Goal: Check status: Check status

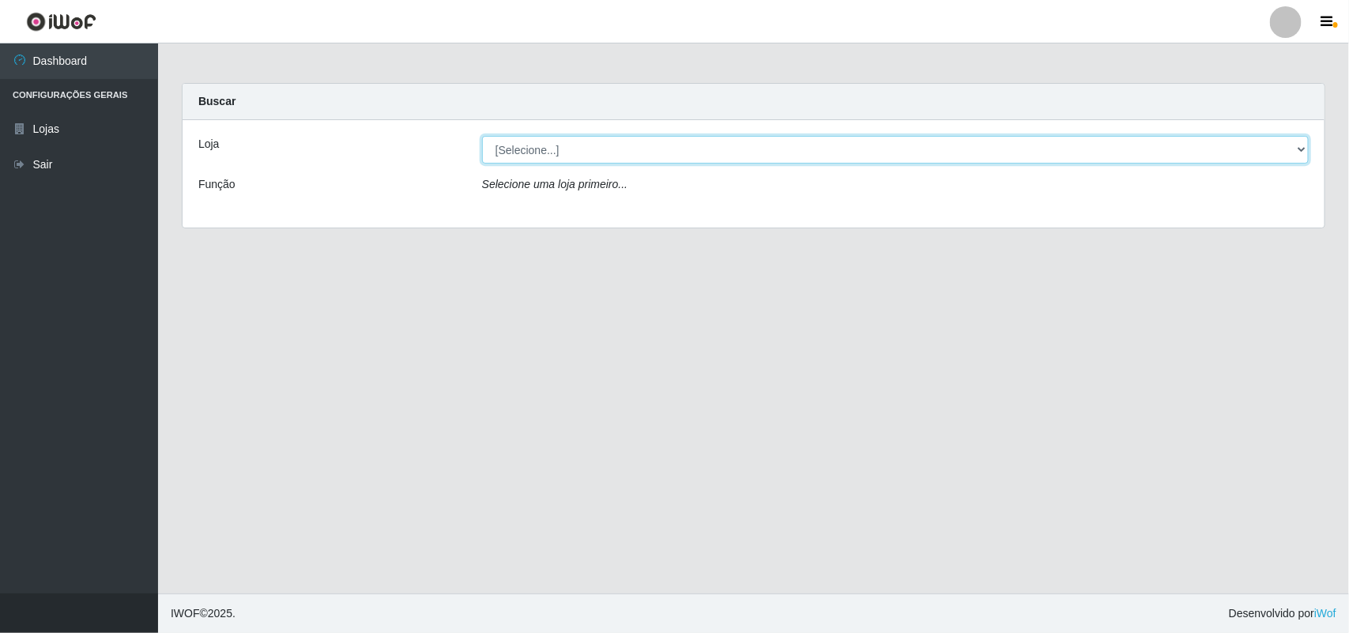
drag, startPoint x: 660, startPoint y: 149, endPoint x: 660, endPoint y: 160, distance: 11.1
click at [660, 149] on select "[Selecione...] Bemais Supermercados - B11 Manaíra" at bounding box center [895, 150] width 827 height 28
select select "409"
click at [482, 136] on select "[Selecione...] Bemais Supermercados - B11 Manaíra" at bounding box center [895, 150] width 827 height 28
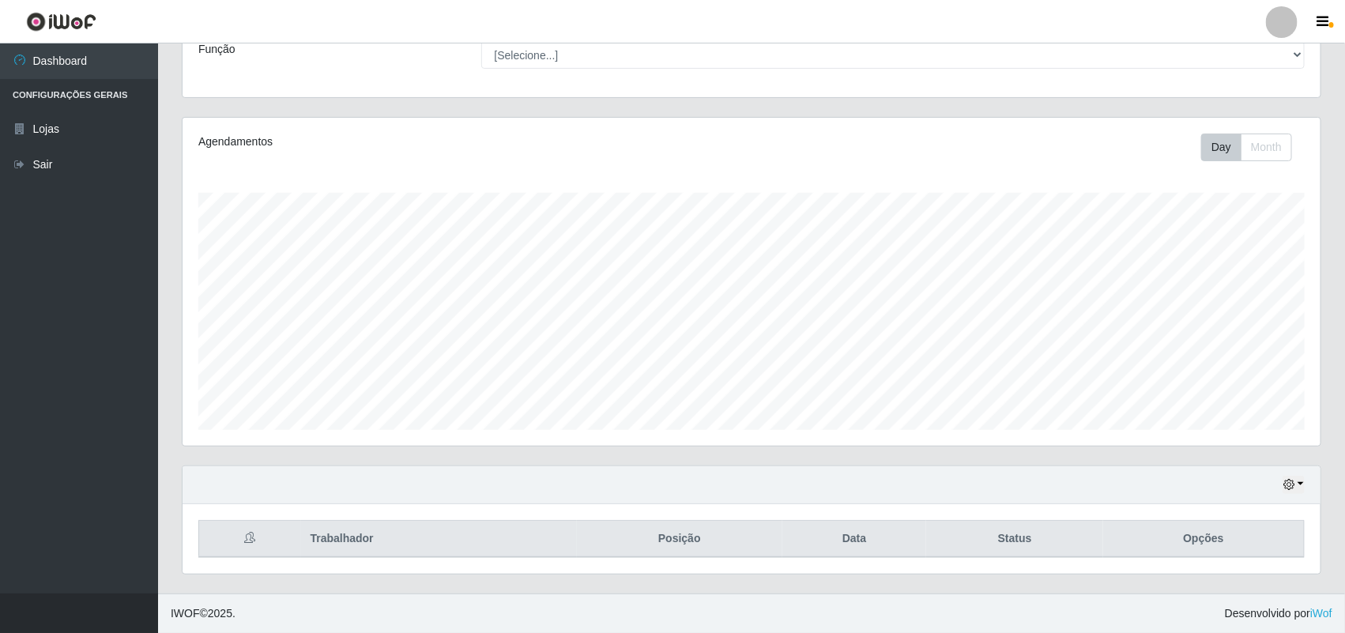
scroll to position [137, 0]
click at [1296, 476] on button "button" at bounding box center [1294, 485] width 22 height 18
click at [1237, 421] on button "1 Semana" at bounding box center [1241, 425] width 125 height 33
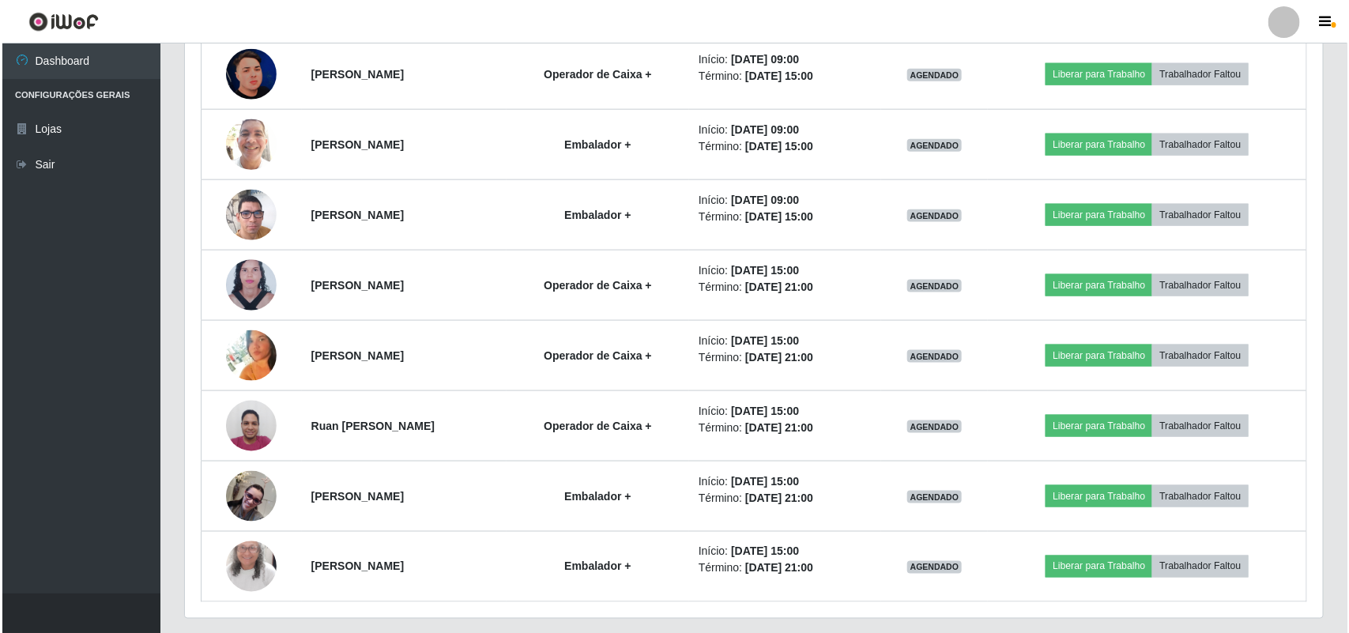
scroll to position [828, 0]
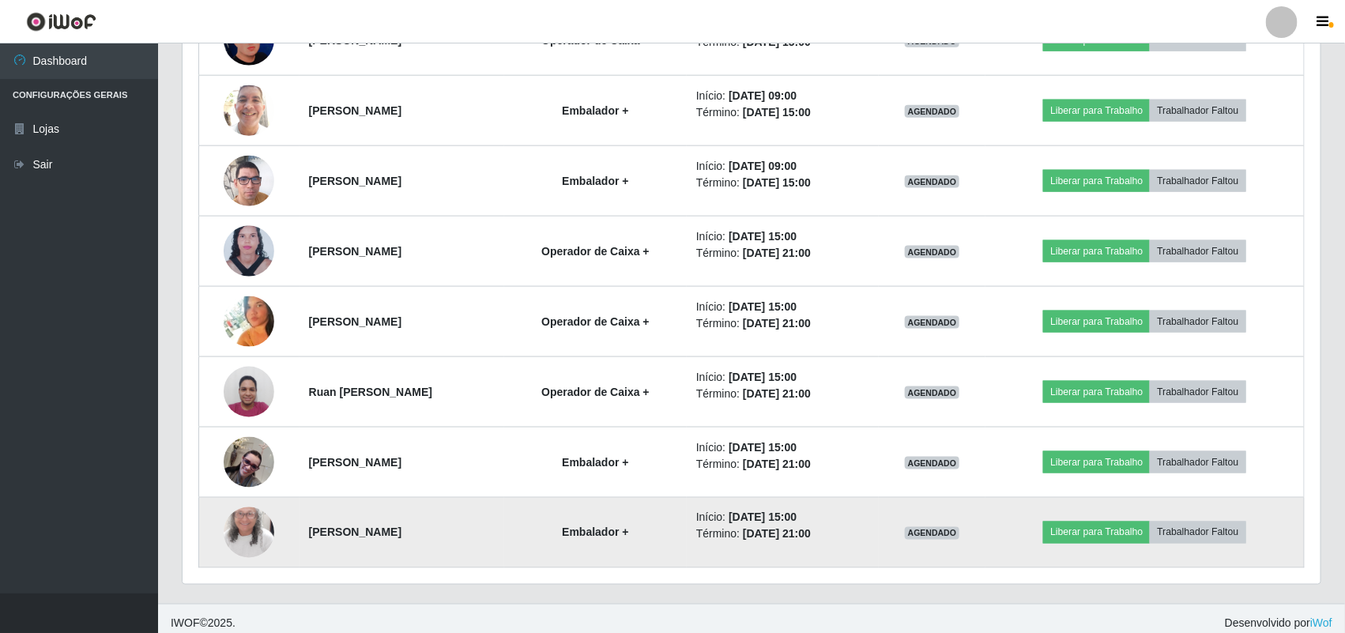
click at [227, 535] on img at bounding box center [249, 533] width 51 height 110
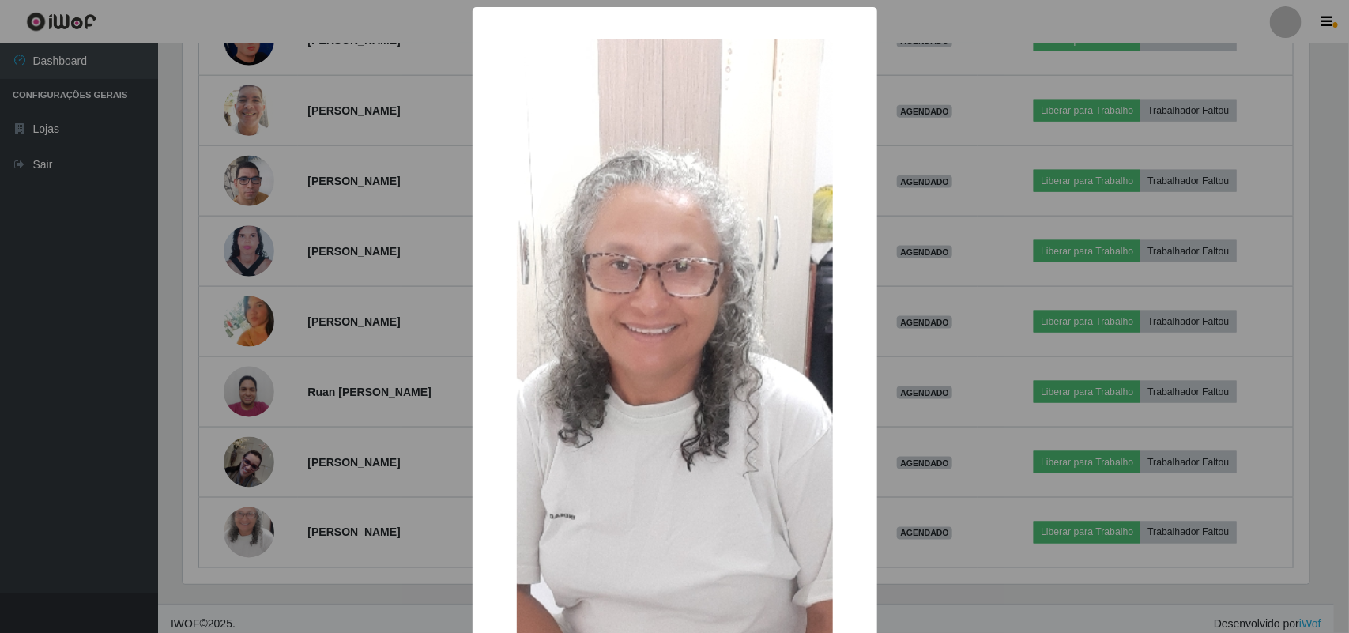
click at [234, 532] on div "× OK Cancel" at bounding box center [674, 316] width 1349 height 633
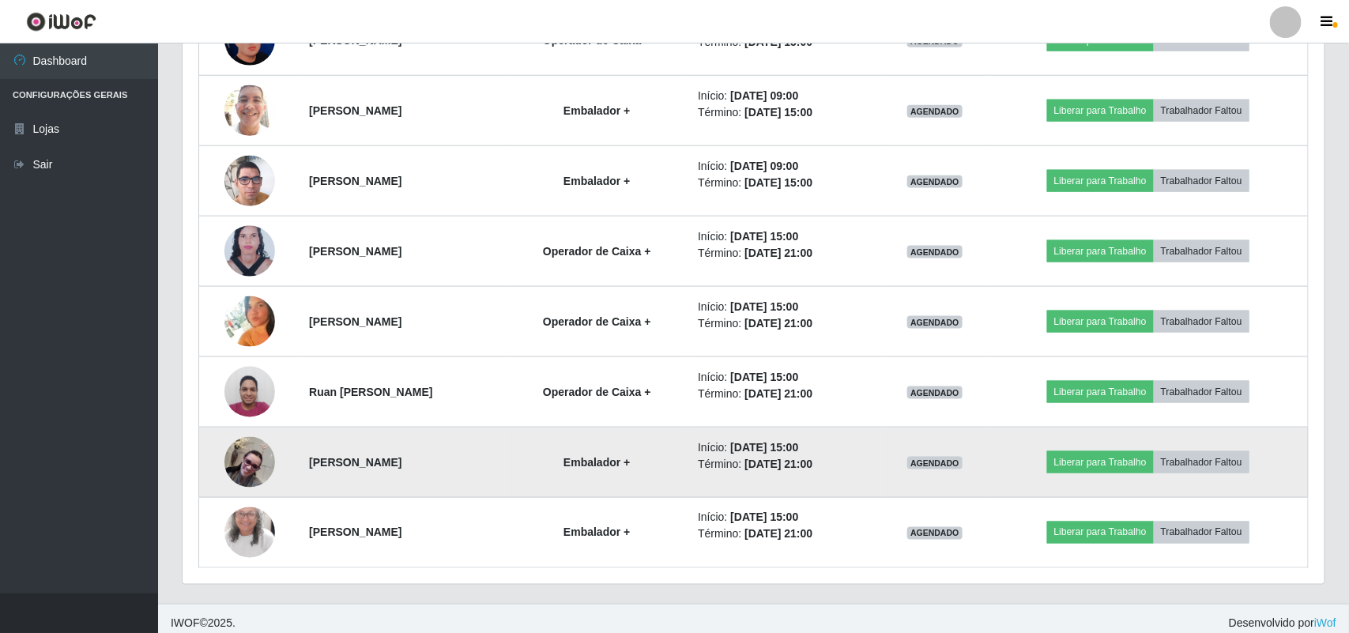
scroll to position [329, 1138]
click at [234, 472] on img at bounding box center [249, 462] width 51 height 51
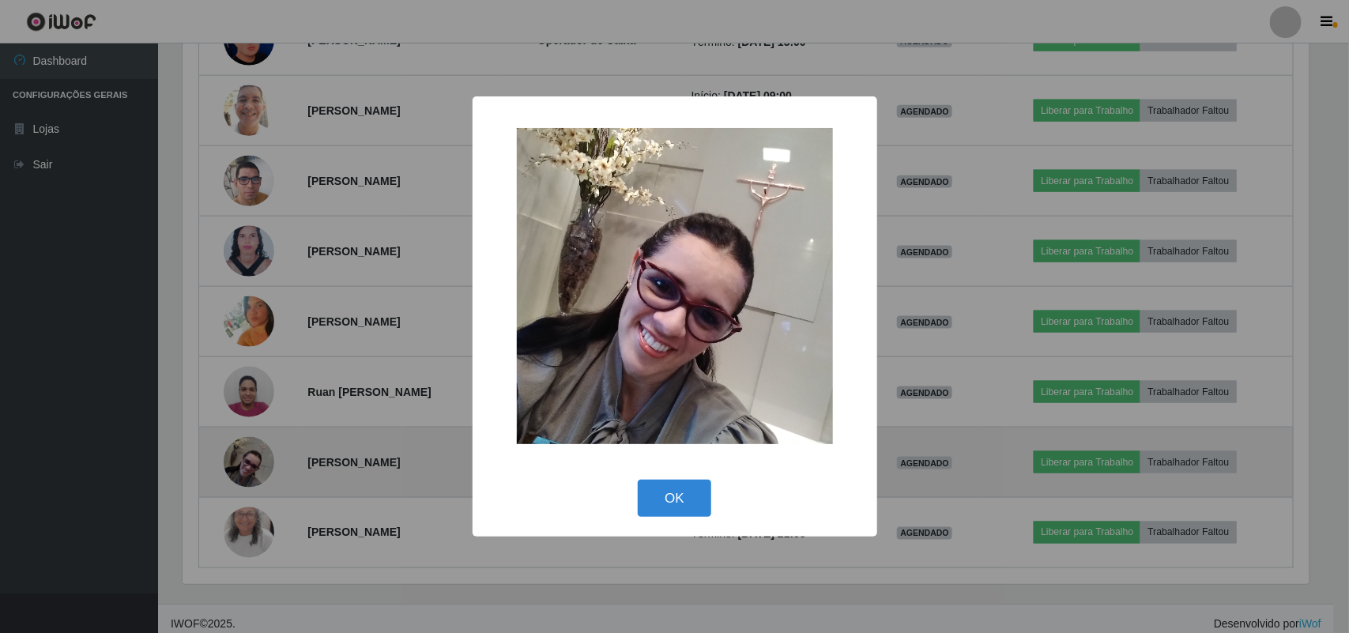
click at [234, 472] on div "× OK Cancel" at bounding box center [674, 316] width 1349 height 633
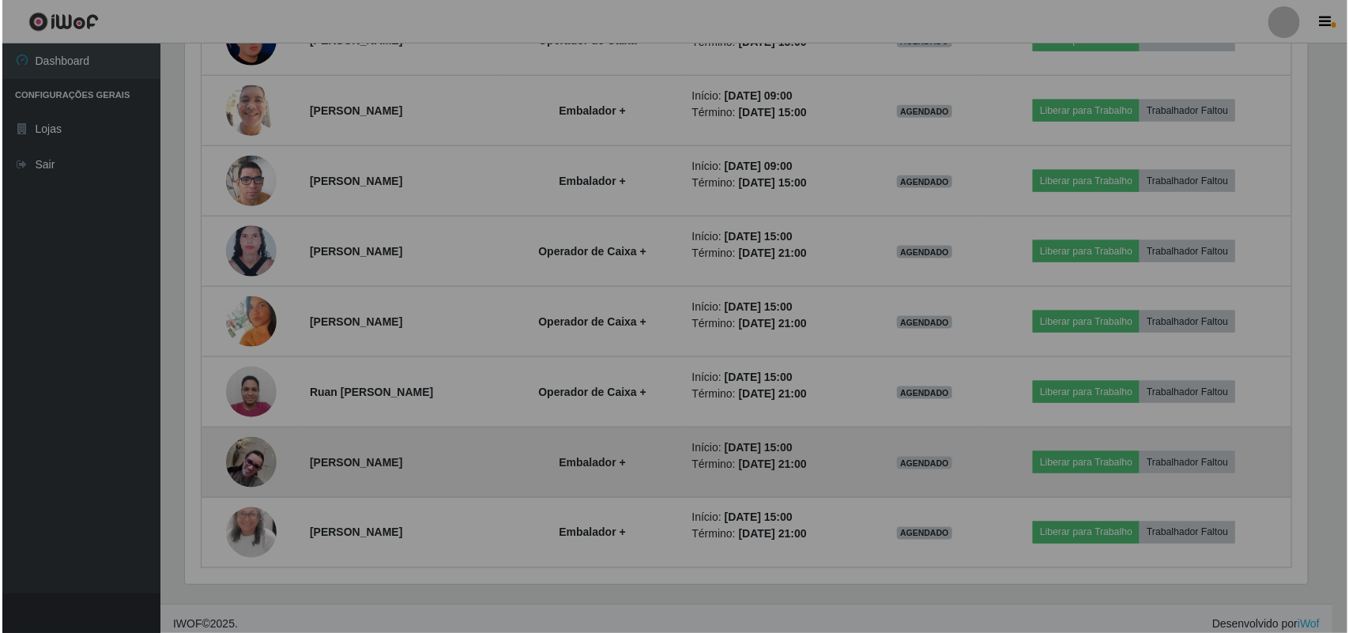
scroll to position [329, 1138]
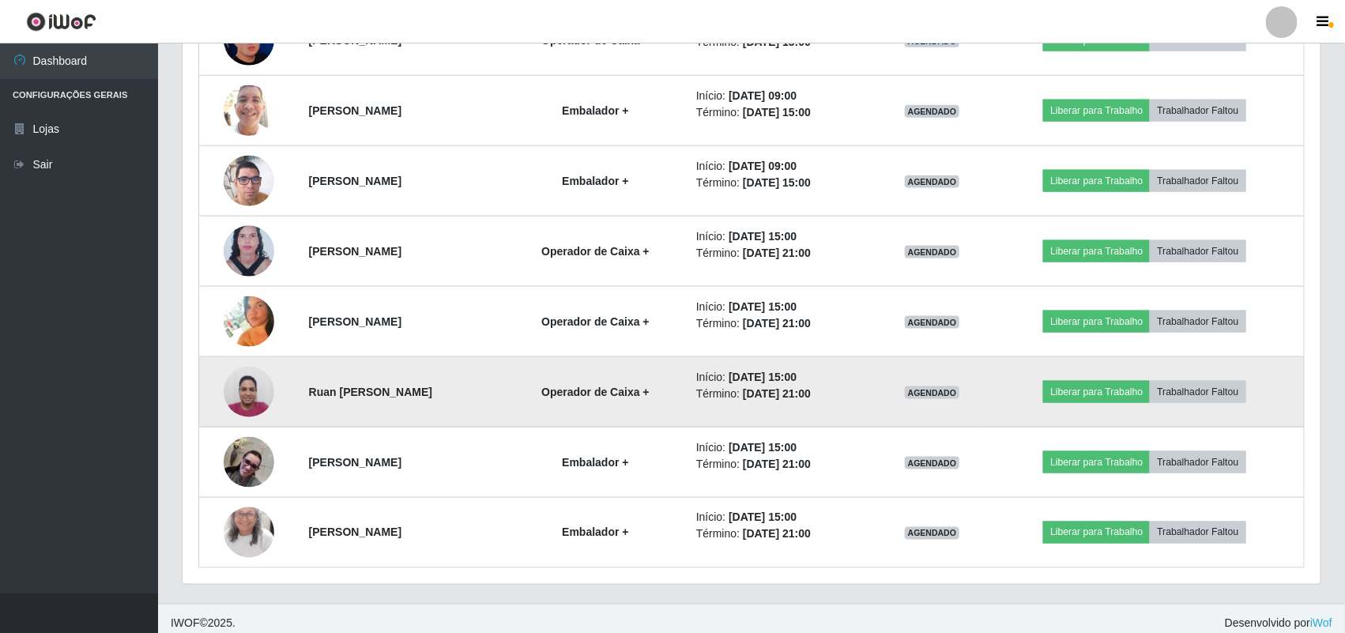
click at [251, 405] on img at bounding box center [249, 391] width 51 height 67
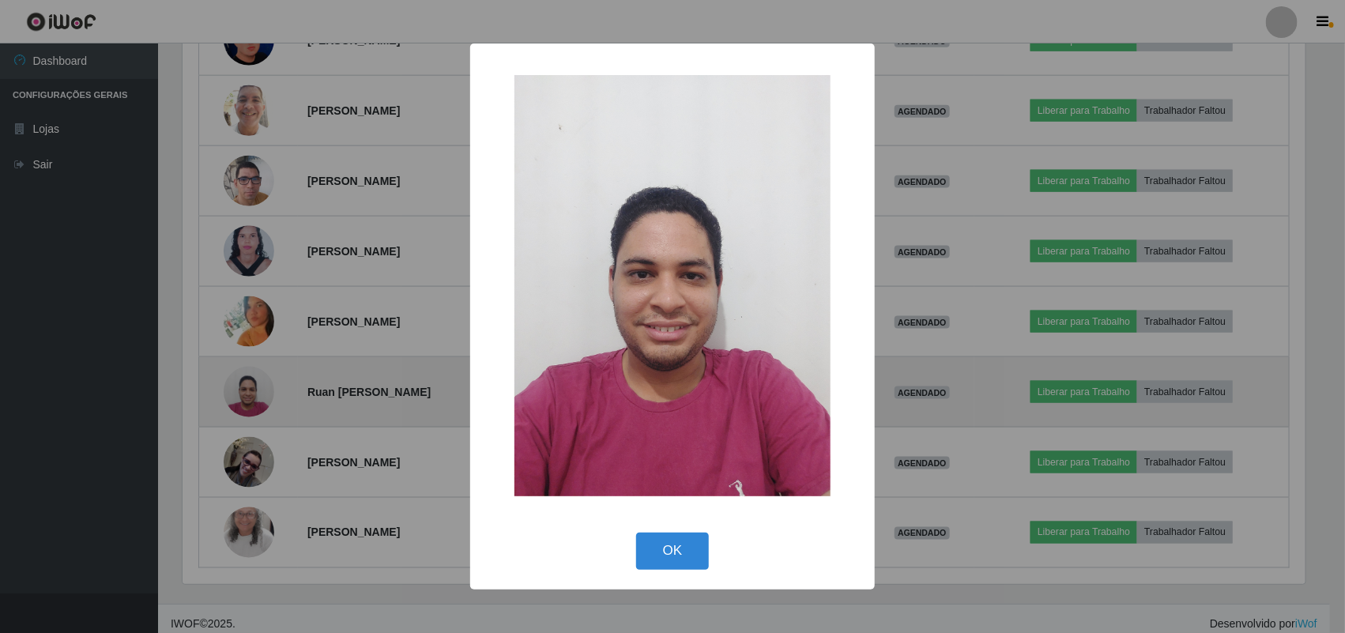
scroll to position [329, 1127]
click at [251, 405] on div "× OK Cancel" at bounding box center [674, 316] width 1349 height 633
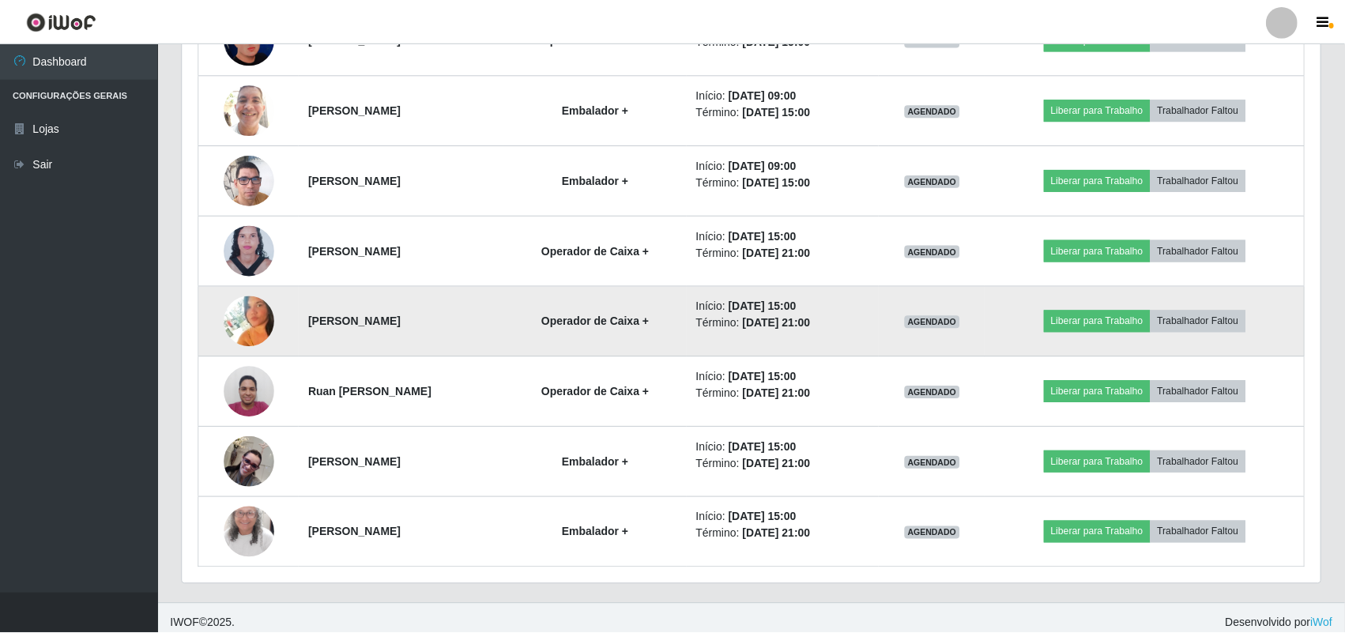
scroll to position [329, 1138]
click at [231, 319] on img at bounding box center [249, 321] width 51 height 51
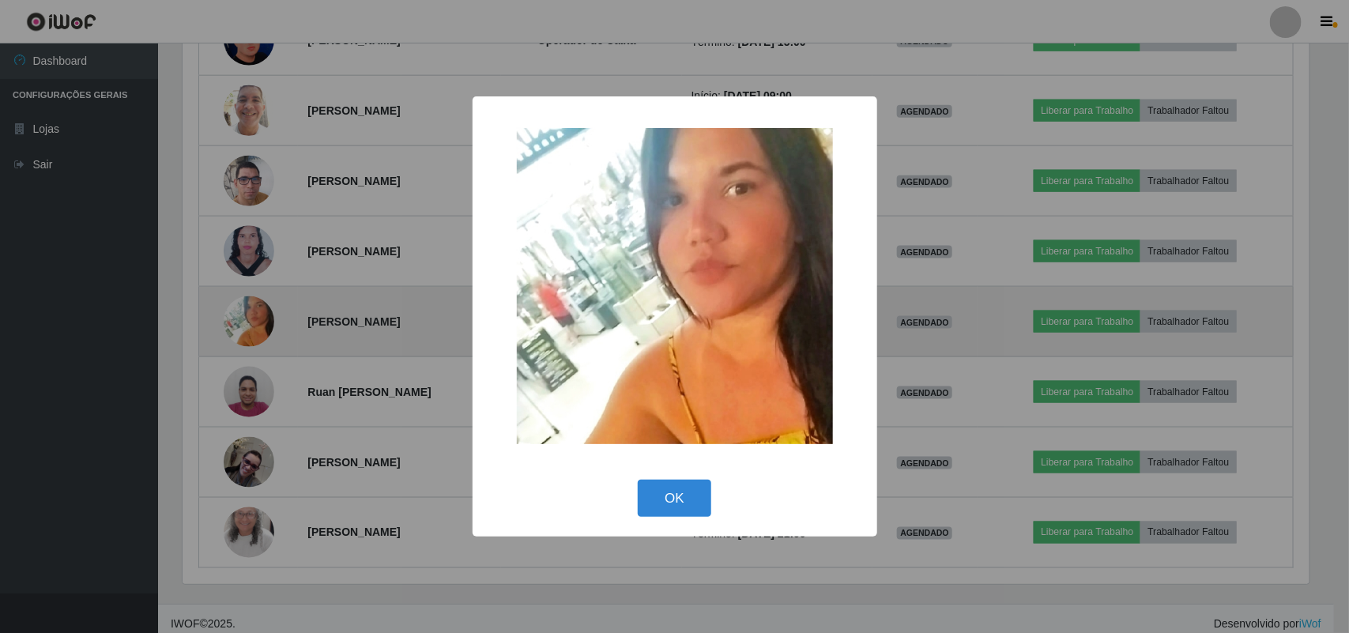
click at [231, 319] on div "× OK Cancel" at bounding box center [674, 316] width 1349 height 633
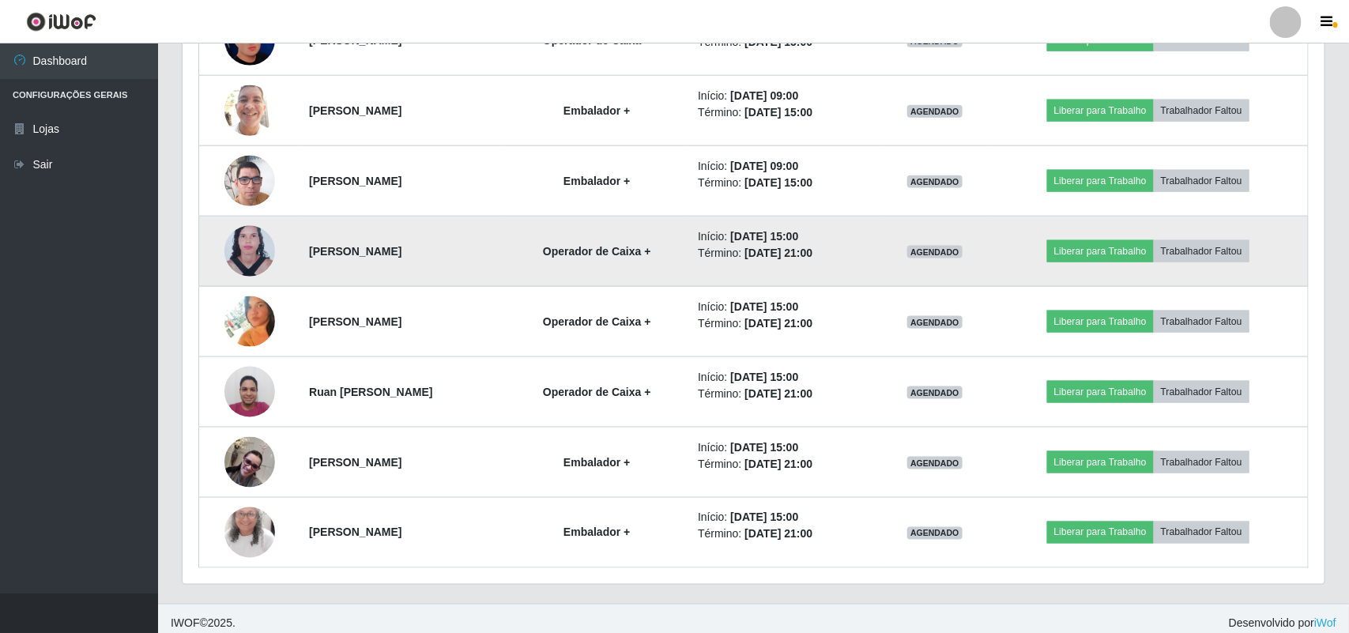
scroll to position [329, 1138]
click at [243, 238] on img at bounding box center [249, 251] width 51 height 69
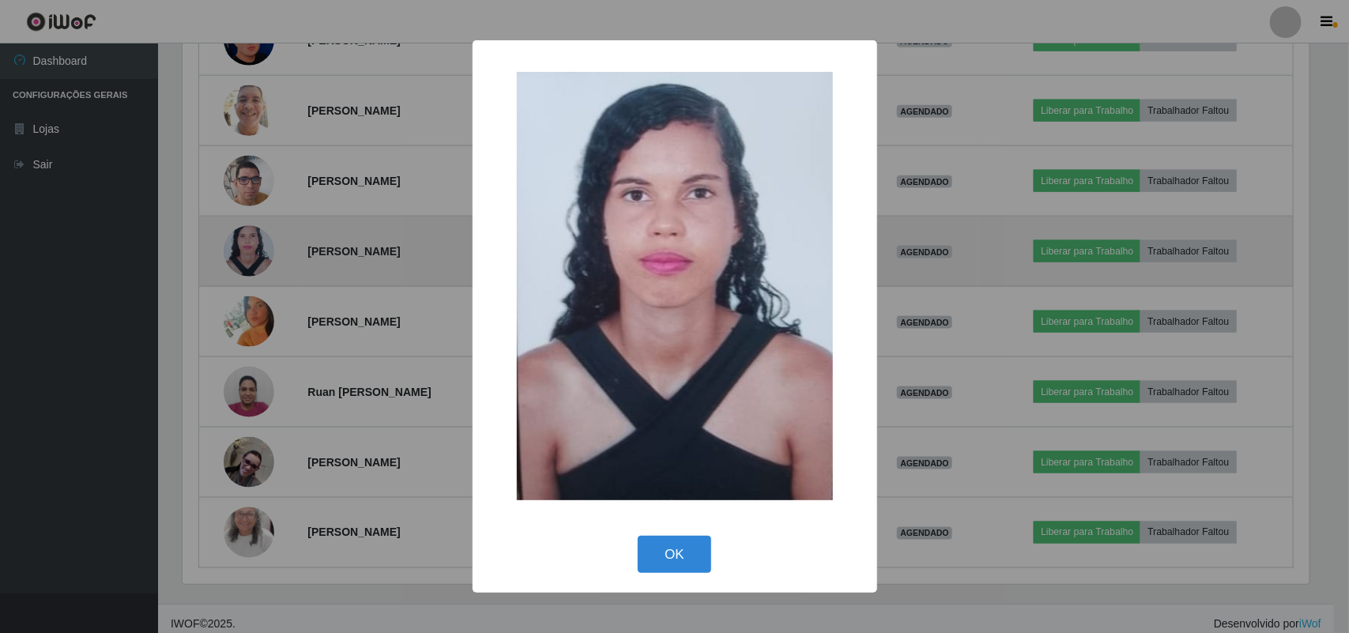
click at [243, 238] on div "× OK Cancel" at bounding box center [674, 316] width 1349 height 633
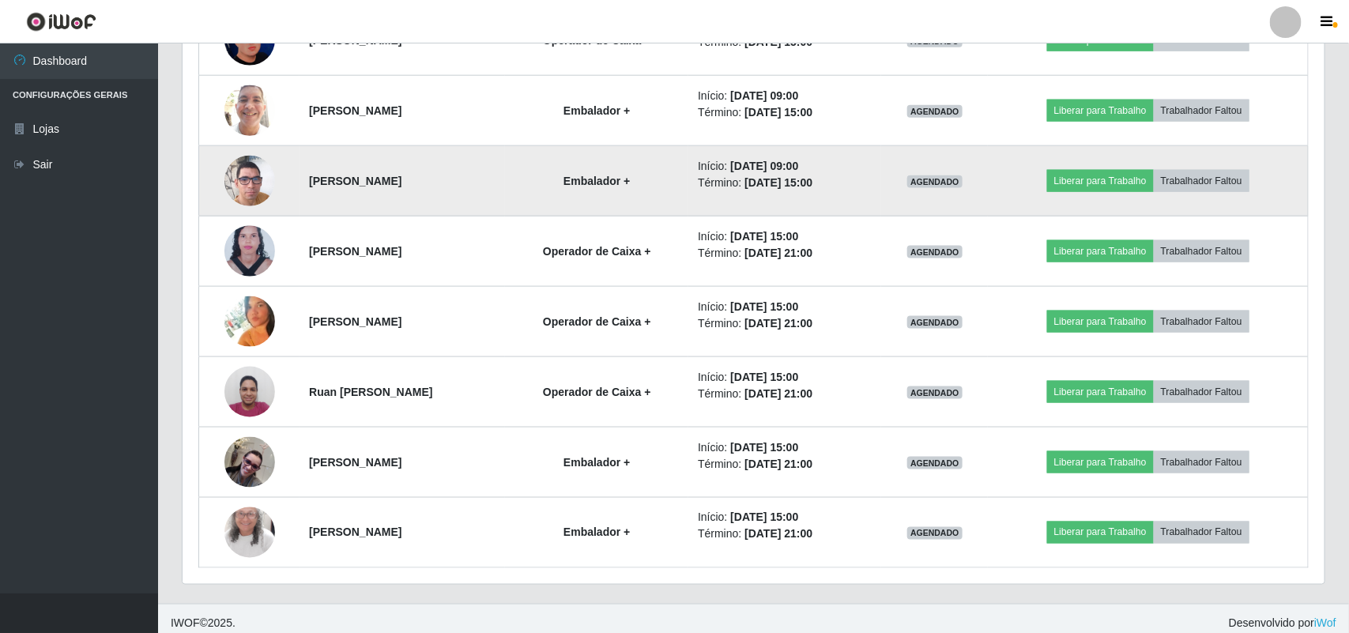
scroll to position [329, 1138]
click at [245, 178] on img at bounding box center [249, 181] width 51 height 90
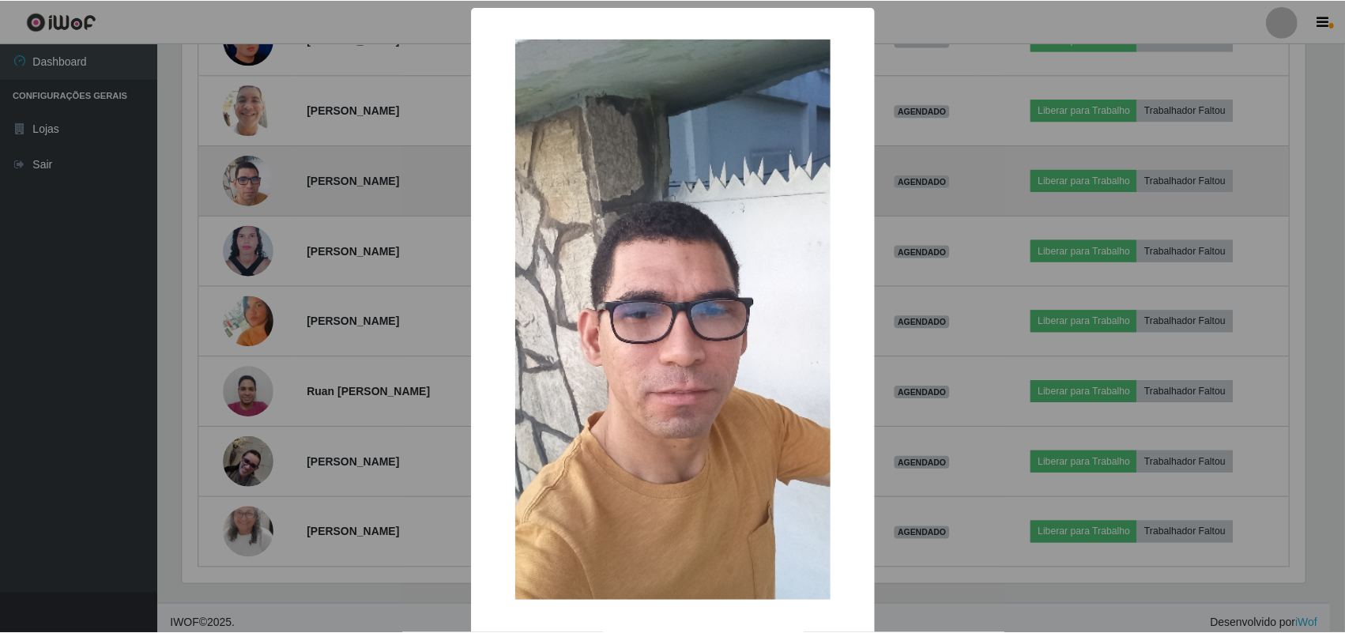
scroll to position [0, 0]
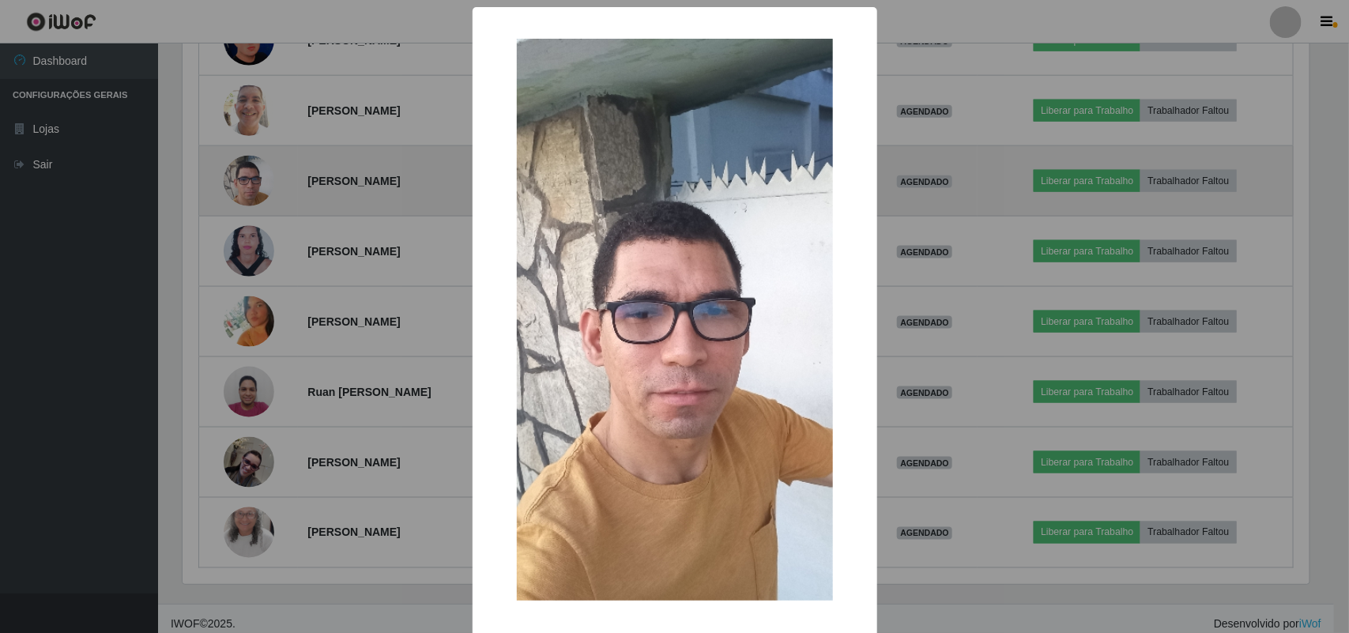
click at [245, 178] on div "× OK Cancel" at bounding box center [674, 316] width 1349 height 633
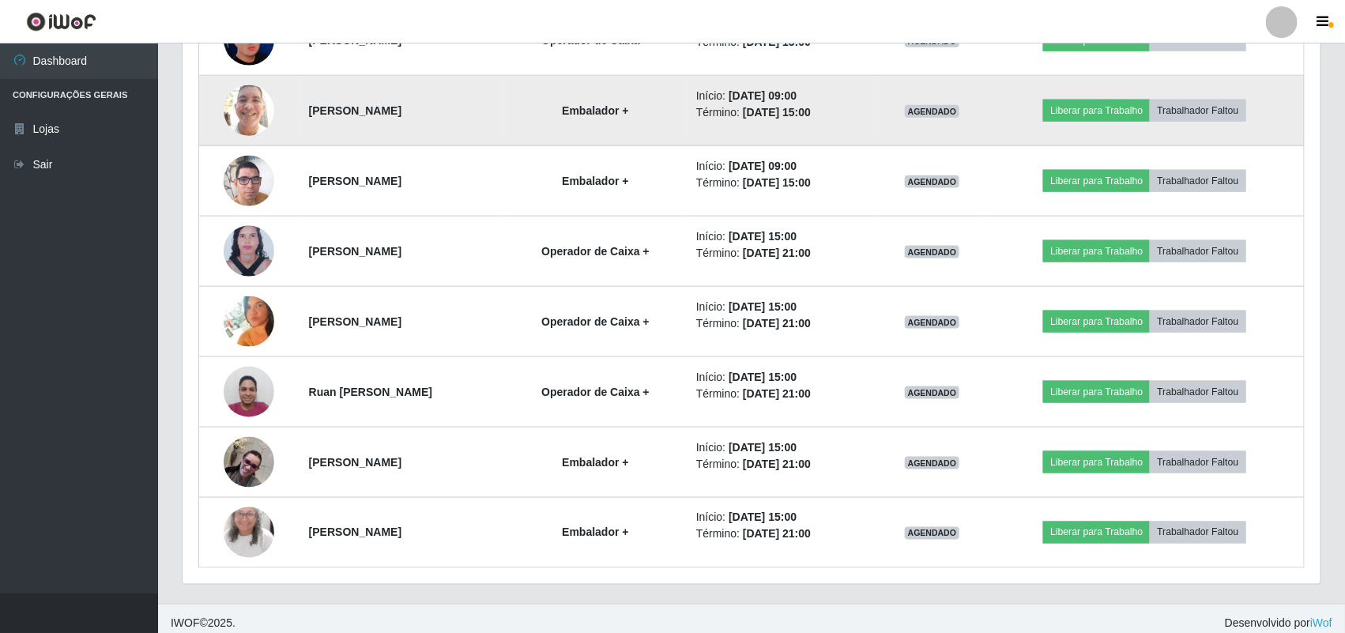
click at [254, 123] on img at bounding box center [249, 110] width 51 height 67
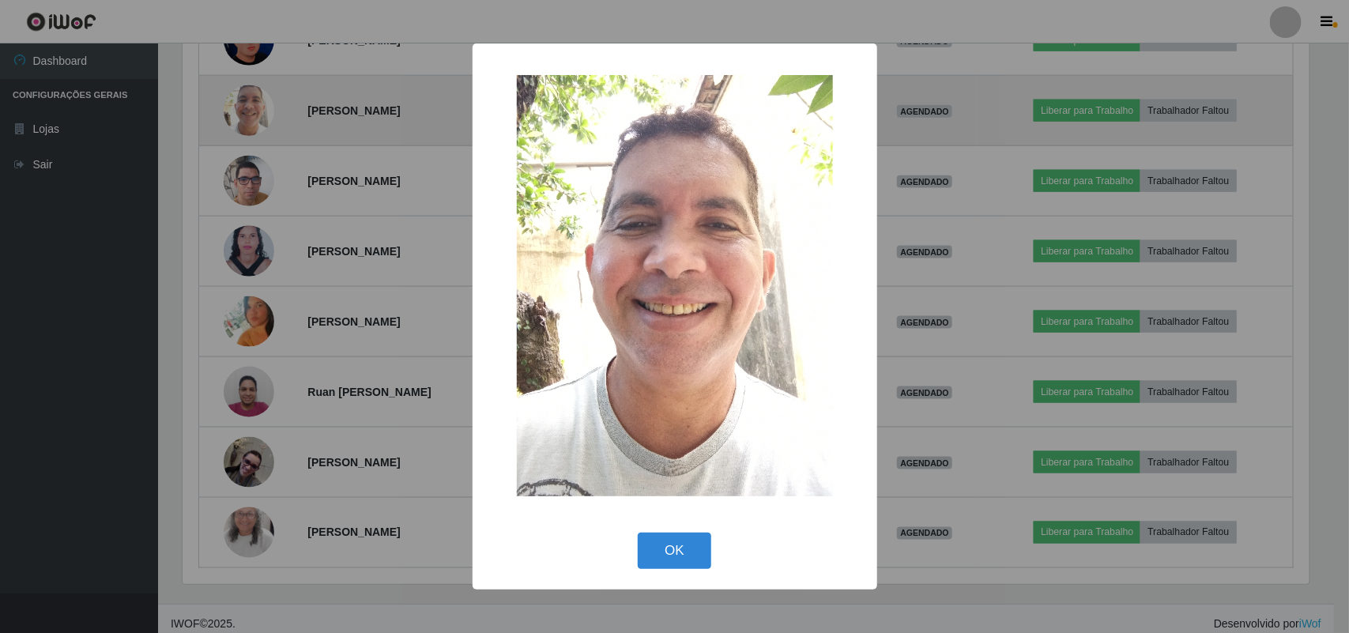
click at [254, 123] on div "× OK Cancel" at bounding box center [674, 316] width 1349 height 633
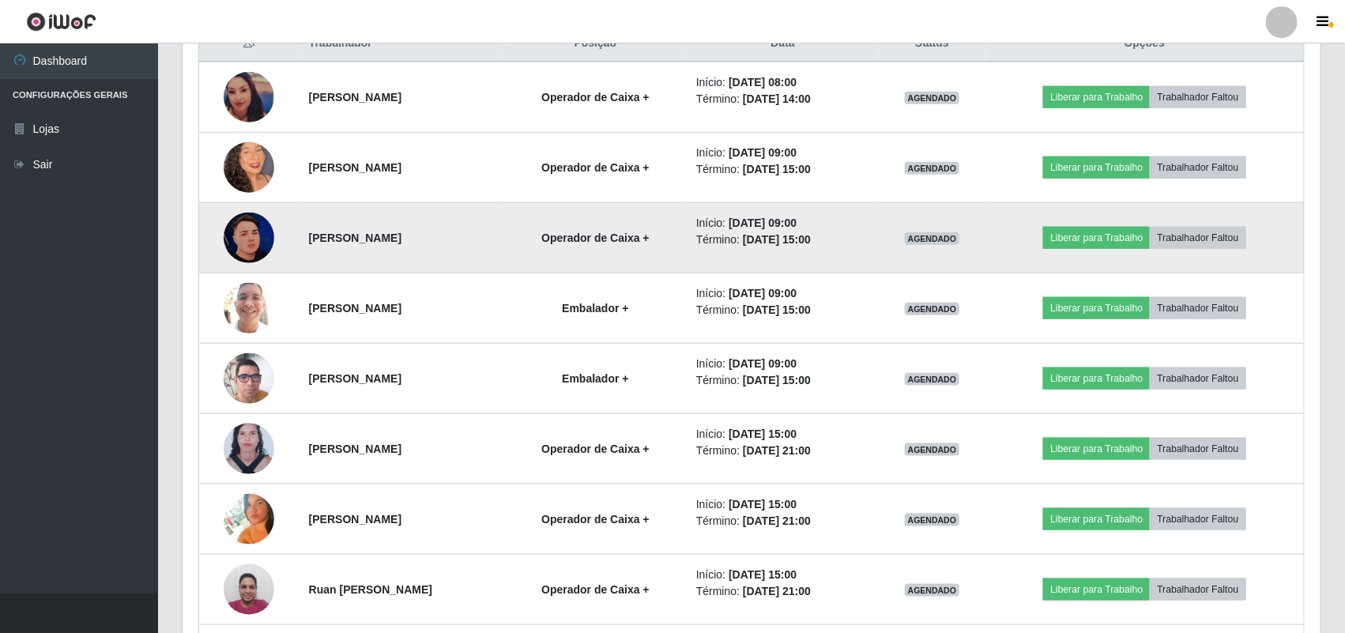
click at [255, 230] on img at bounding box center [249, 238] width 51 height 51
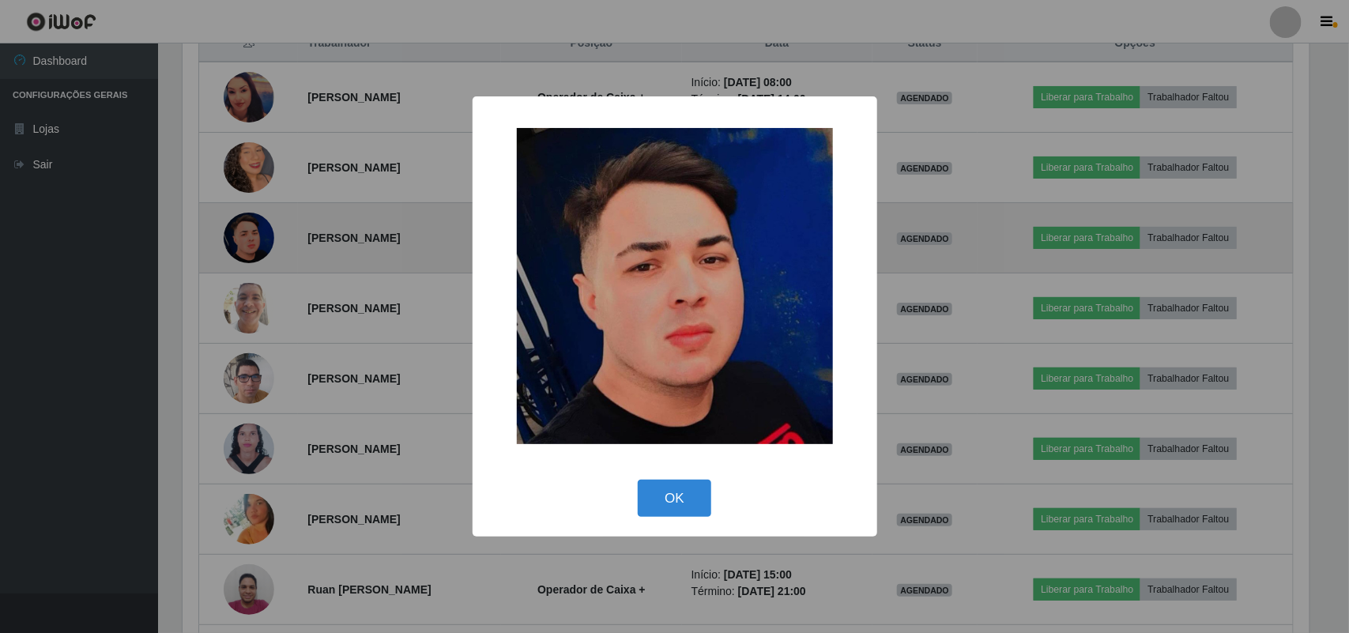
click at [255, 231] on div "× OK Cancel" at bounding box center [674, 316] width 1349 height 633
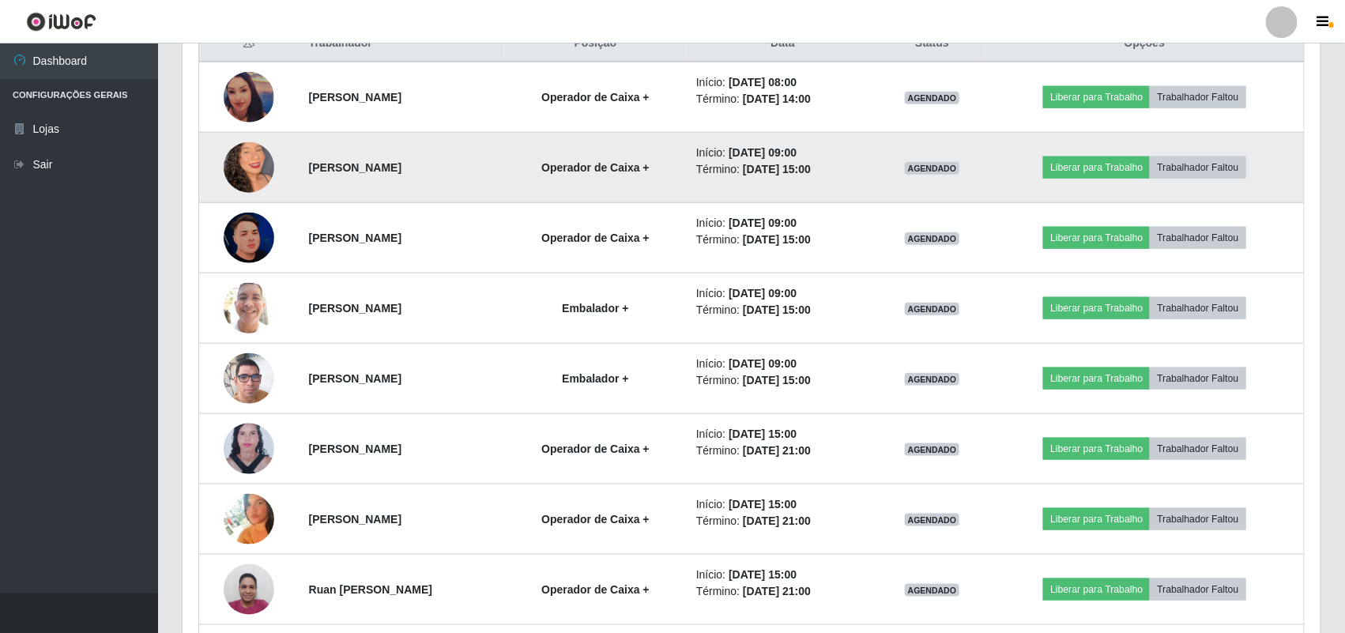
click at [250, 172] on img at bounding box center [249, 168] width 51 height 90
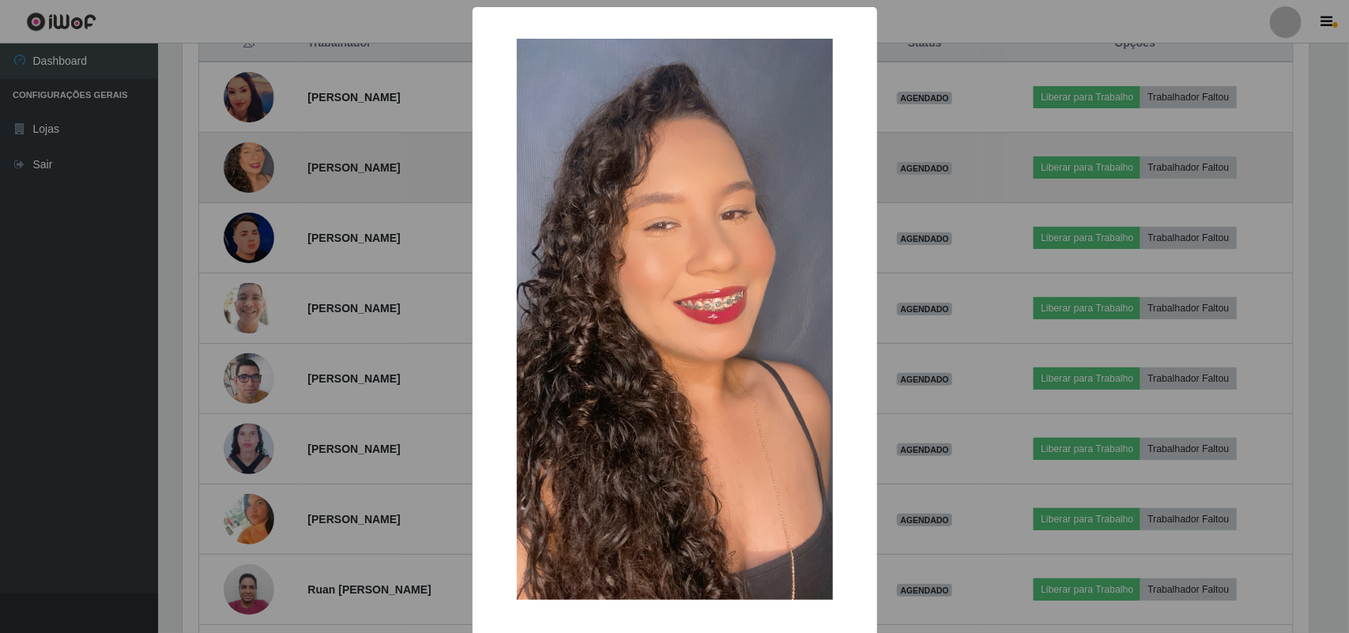
click at [250, 172] on div "× OK Cancel" at bounding box center [674, 316] width 1349 height 633
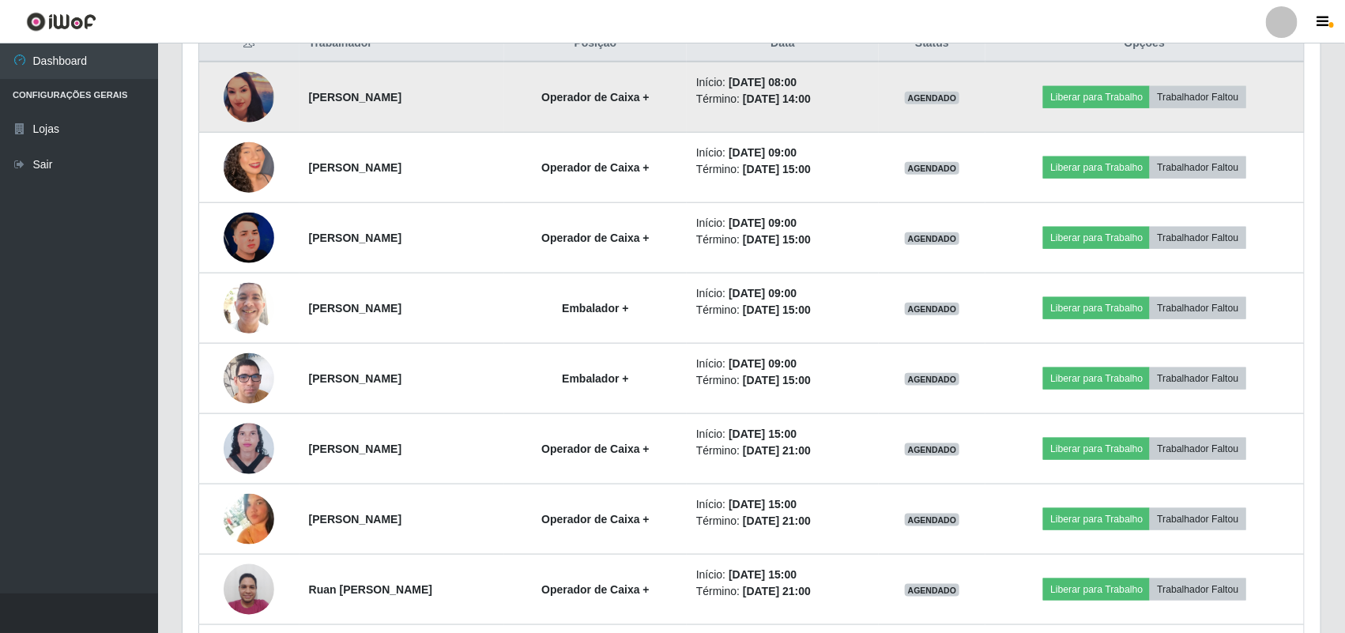
click at [231, 108] on img at bounding box center [249, 97] width 51 height 51
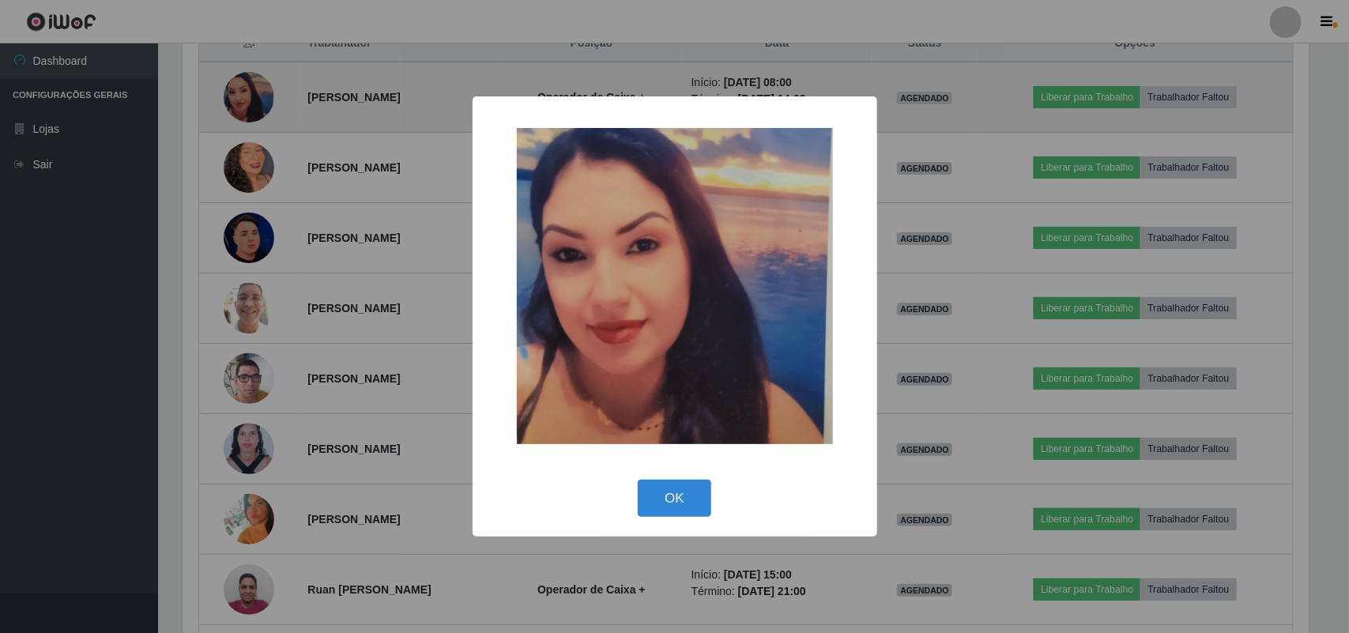
click at [231, 108] on div "× OK Cancel" at bounding box center [674, 316] width 1349 height 633
